Goal: Task Accomplishment & Management: Manage account settings

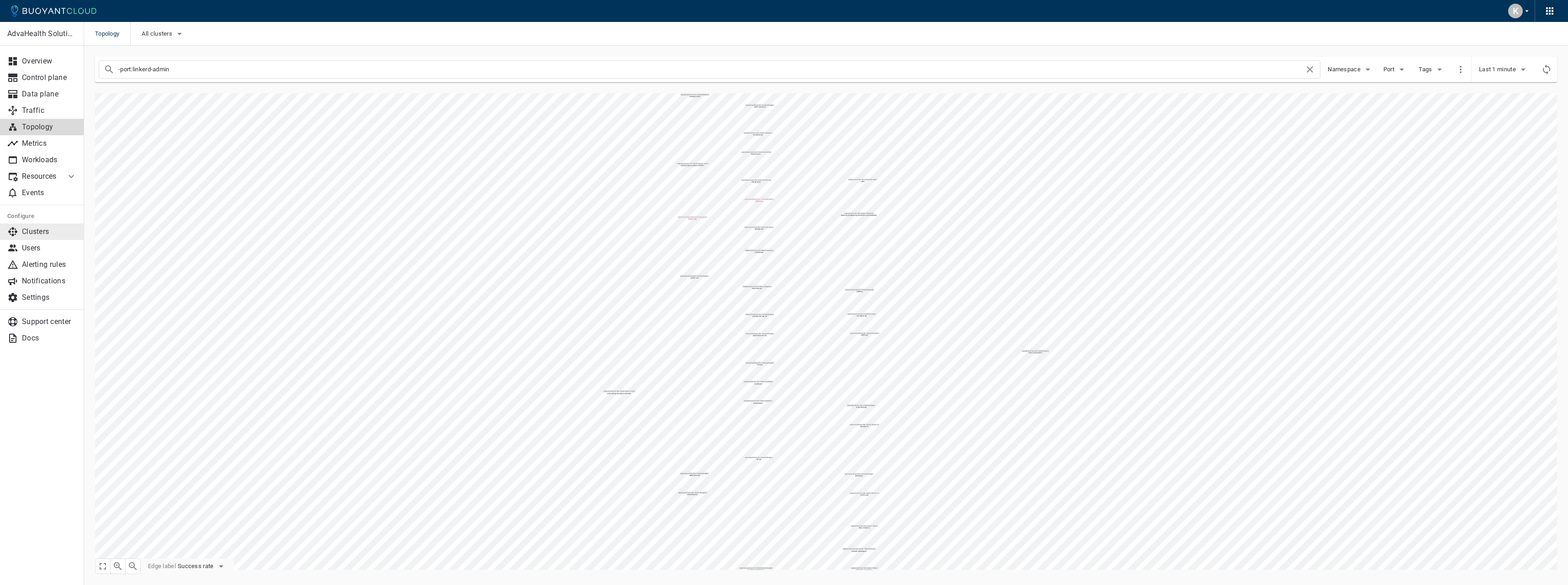
click at [40, 235] on p "Clusters" at bounding box center [49, 231] width 55 height 9
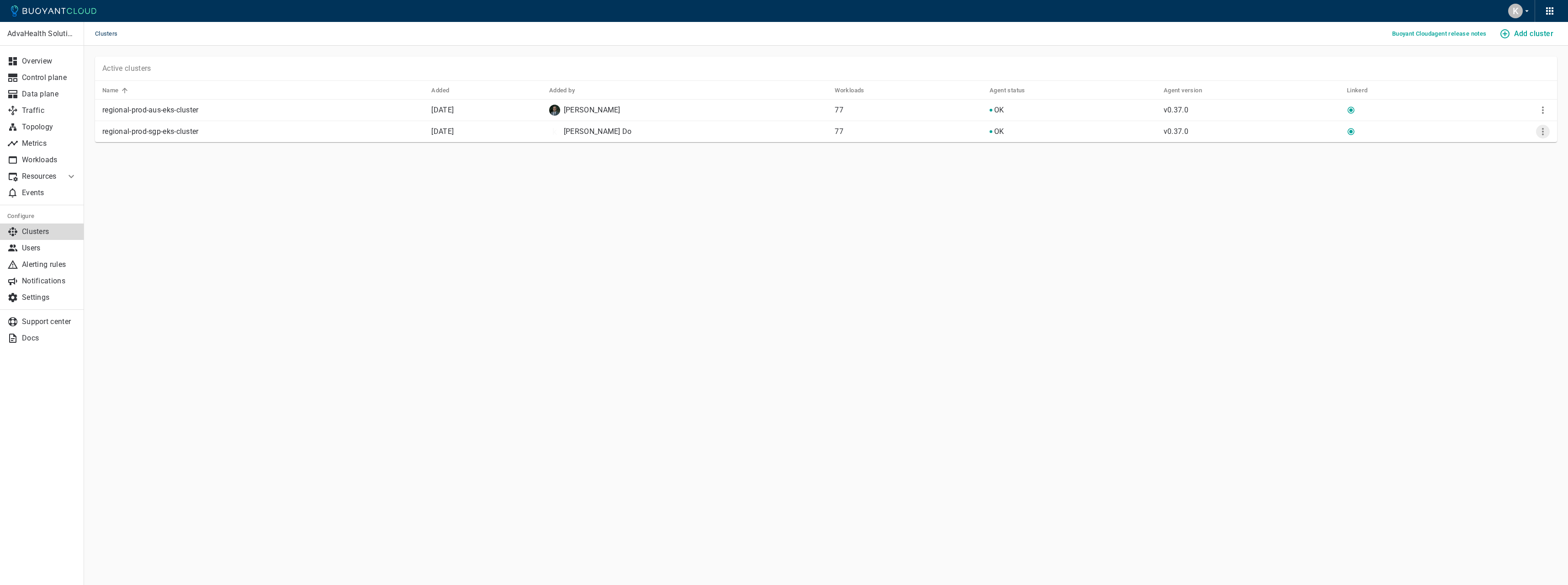
click at [1545, 128] on icon "More" at bounding box center [1543, 131] width 11 height 11
click at [1501, 195] on li "Remove" at bounding box center [1513, 199] width 96 height 16
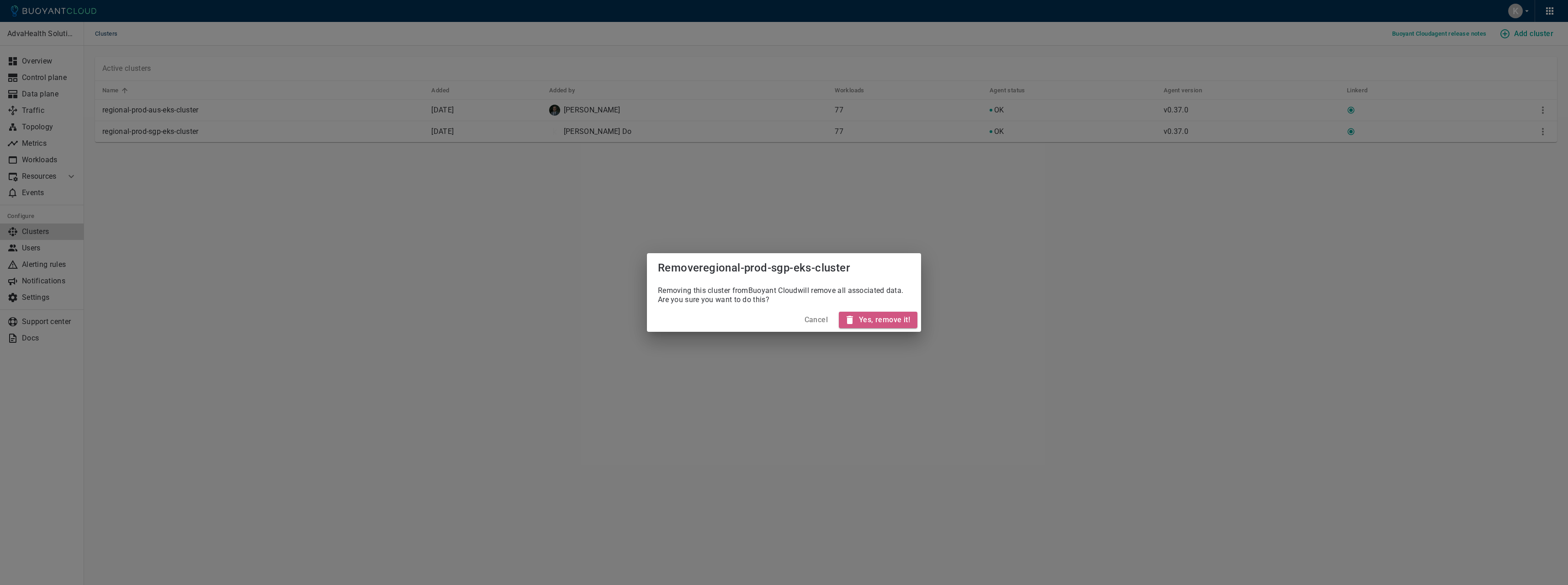
click at [886, 321] on h4 "Yes, remove it!" at bounding box center [884, 320] width 51 height 9
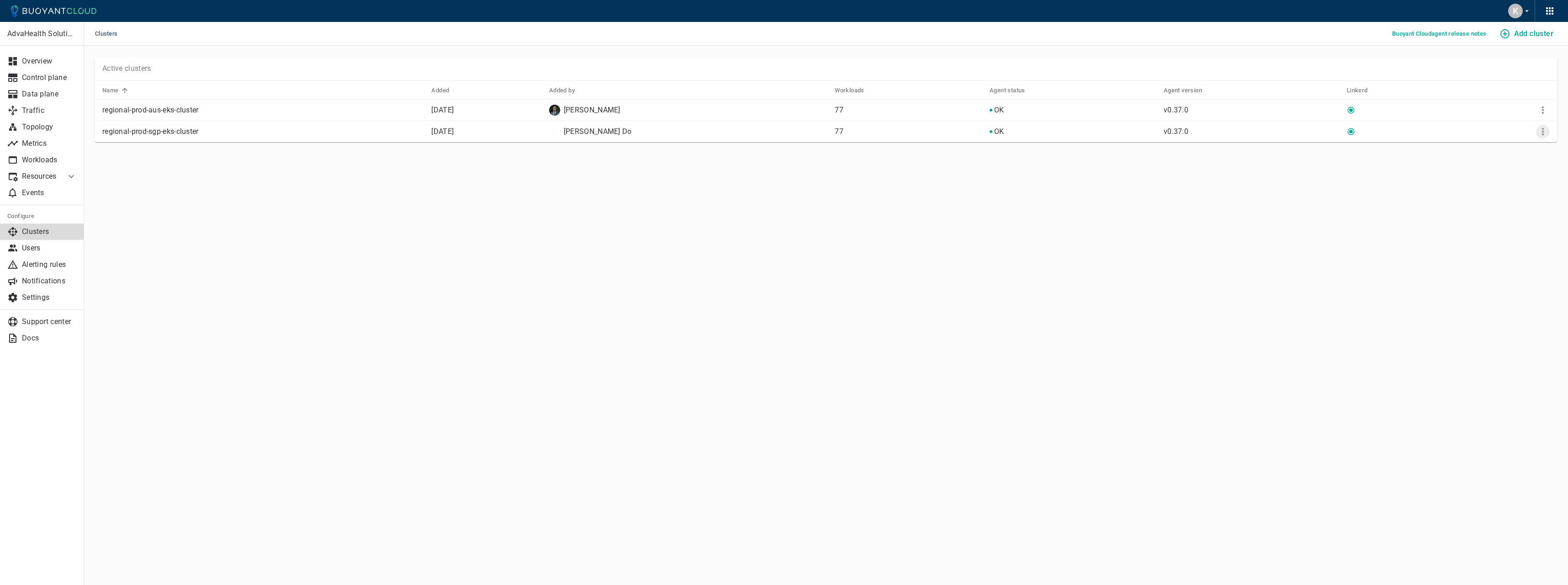
click at [1543, 135] on icon "More" at bounding box center [1543, 131] width 11 height 11
click at [1517, 201] on li "Remove" at bounding box center [1513, 199] width 96 height 16
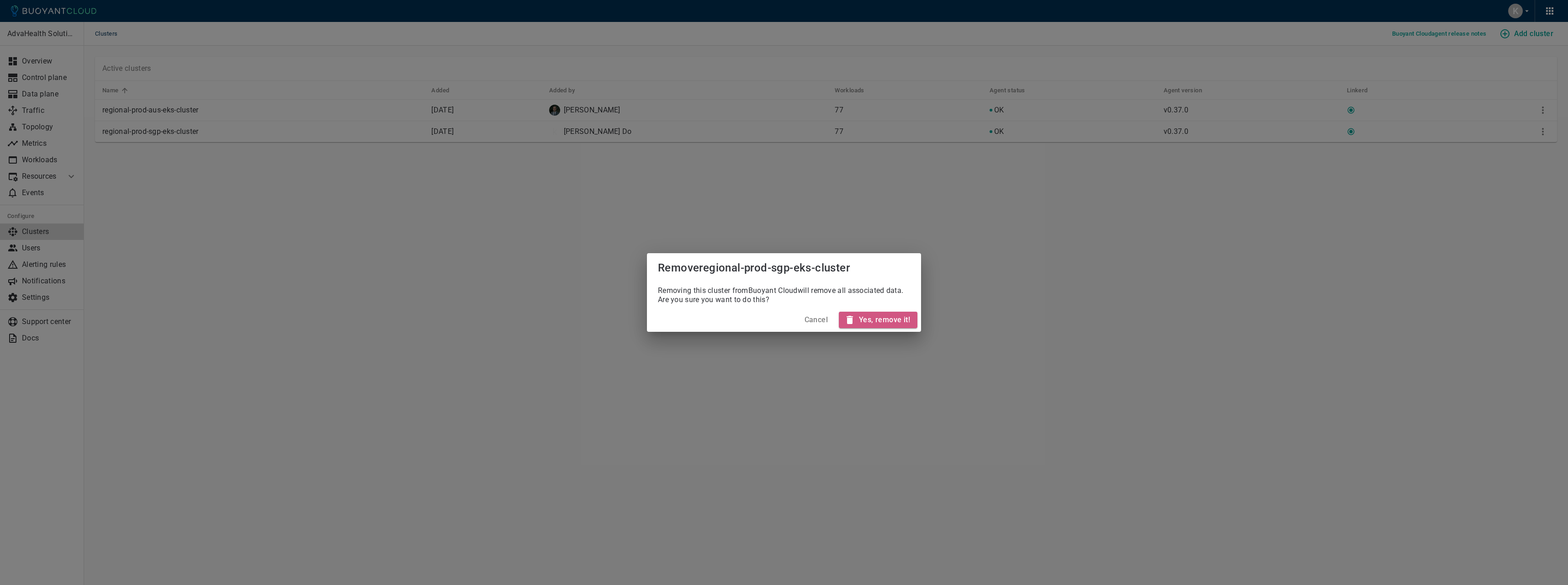
click at [881, 320] on h4 "Yes, remove it!" at bounding box center [884, 320] width 51 height 9
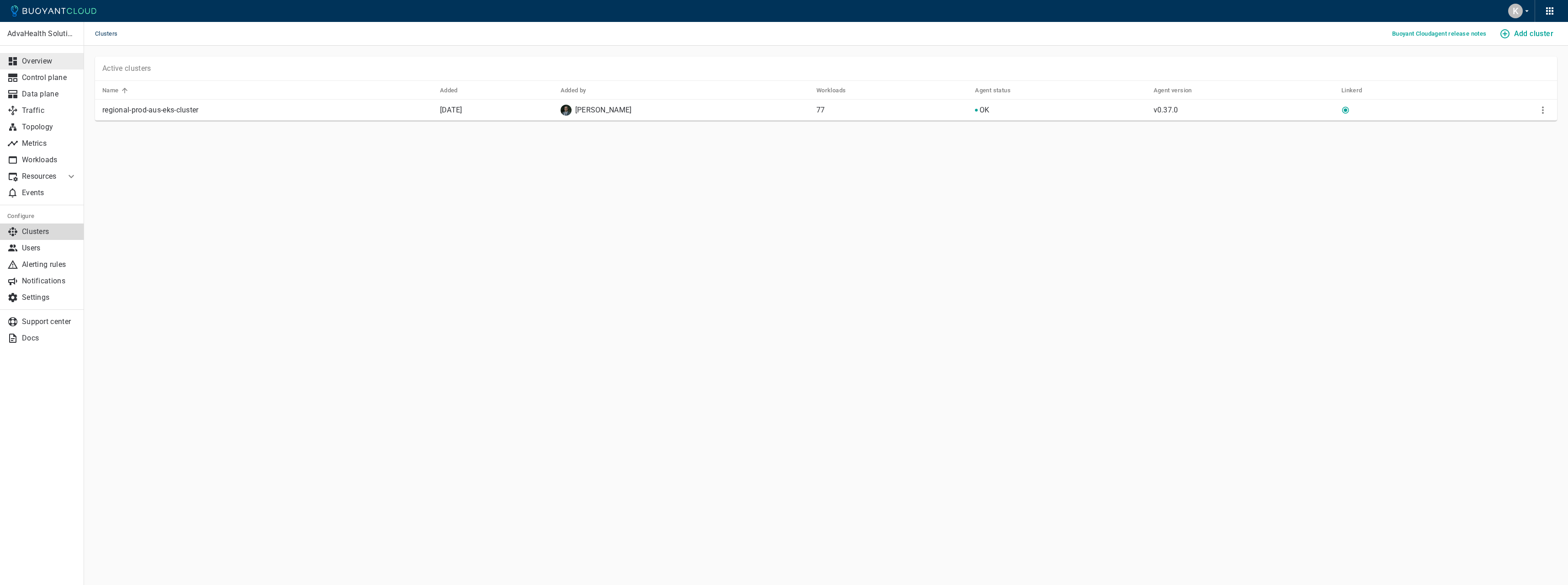
click at [43, 58] on p "Overview" at bounding box center [49, 61] width 55 height 9
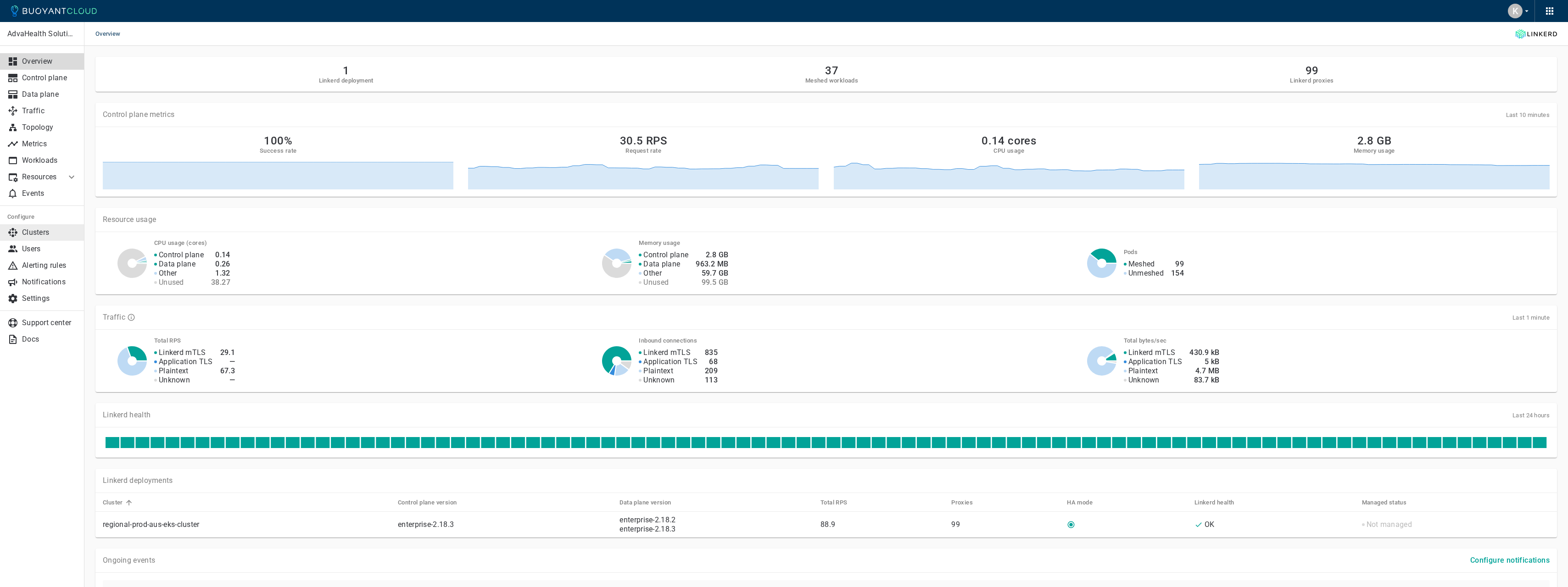
click at [47, 227] on link "Clusters" at bounding box center [42, 232] width 84 height 16
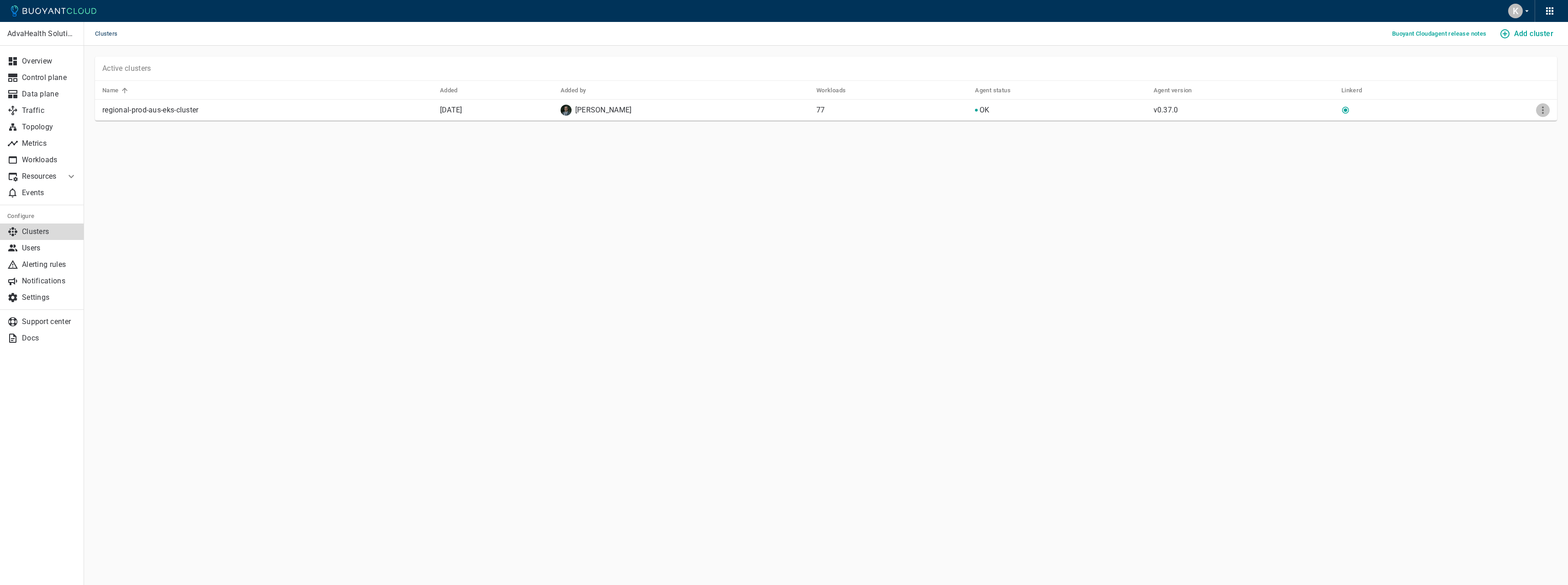
click at [1541, 107] on icon "More" at bounding box center [1543, 110] width 11 height 11
click at [920, 204] on div at bounding box center [784, 292] width 1568 height 585
